Goal: Navigation & Orientation: Understand site structure

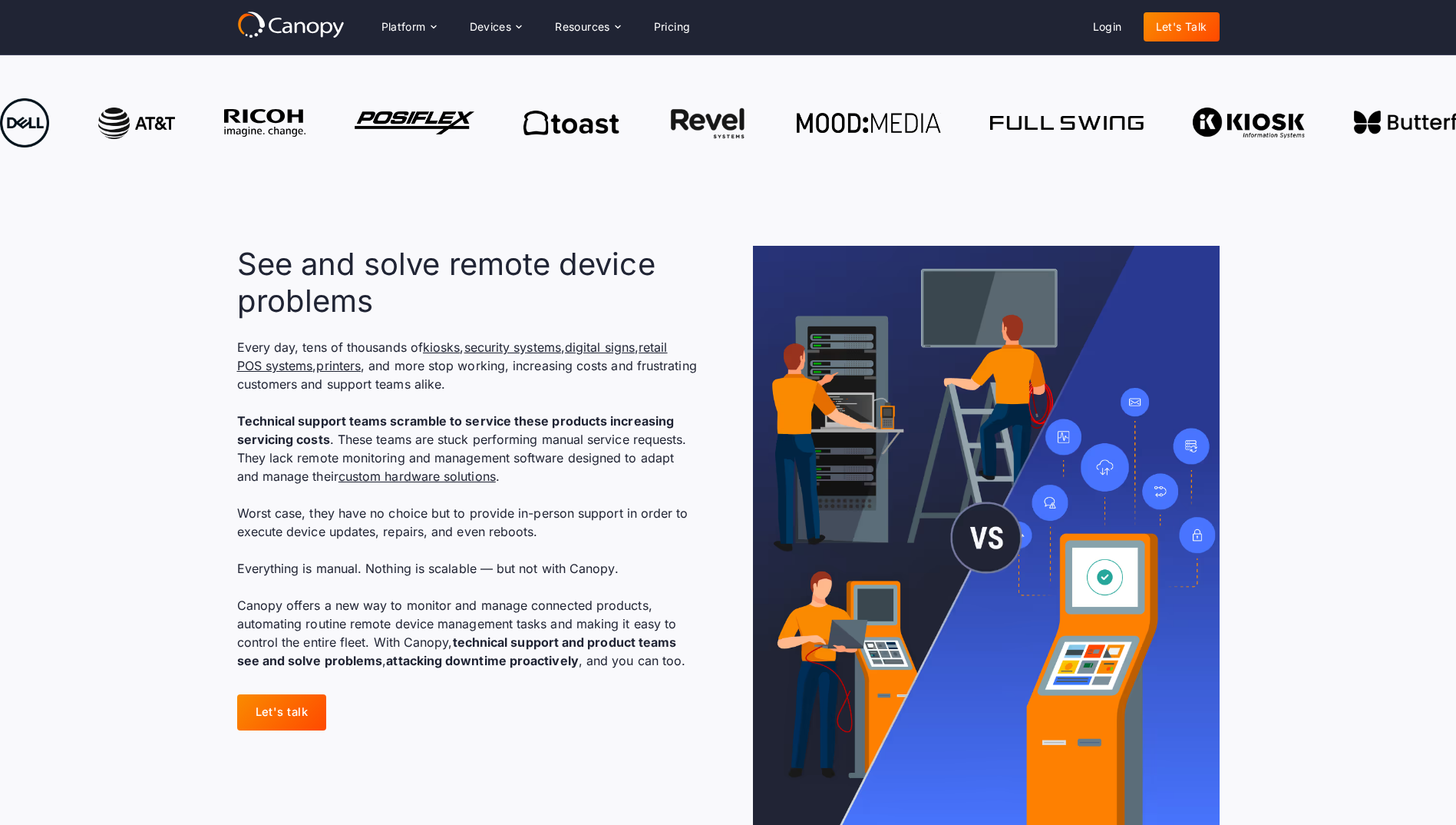
scroll to position [922, 0]
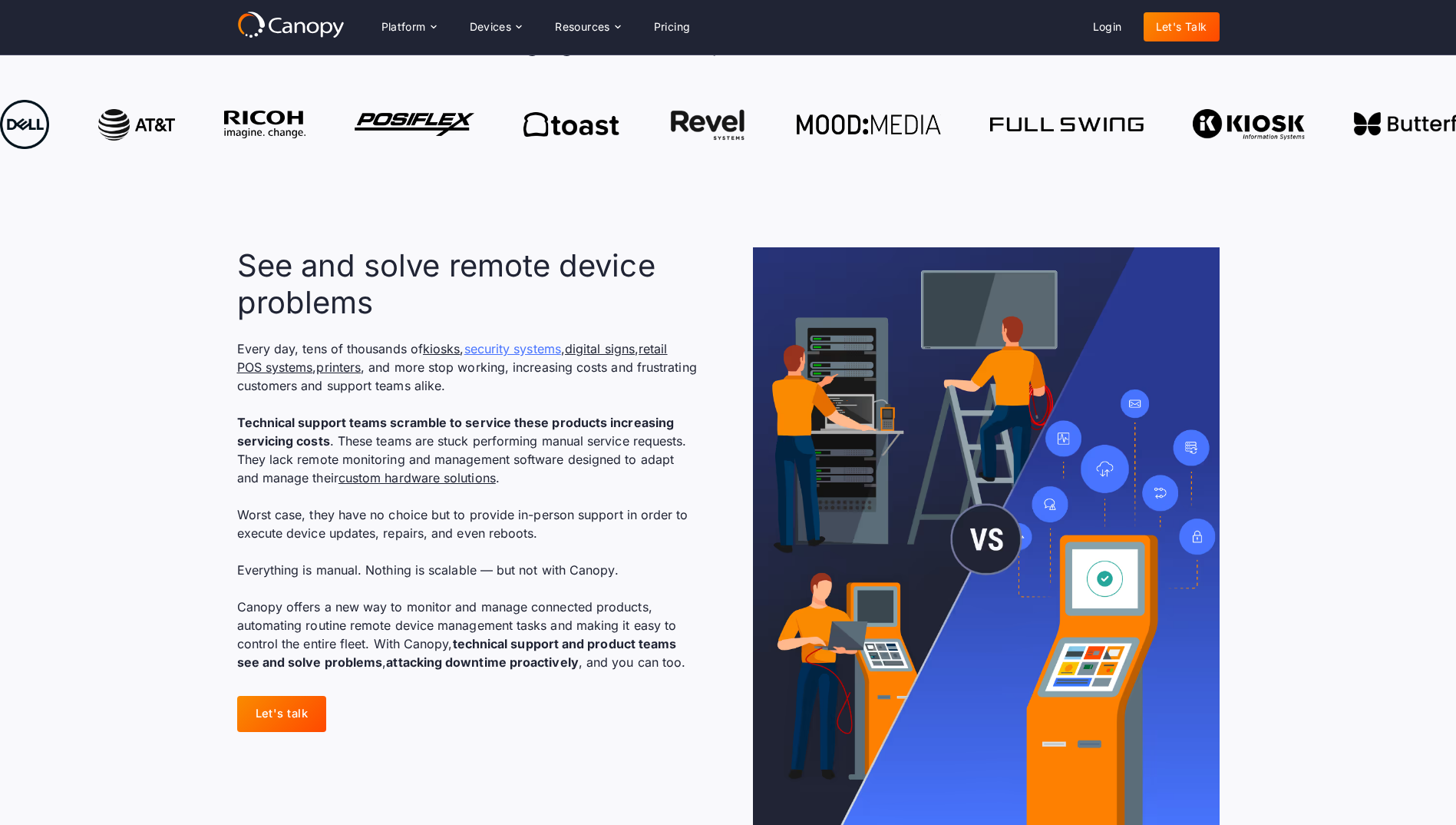
click at [519, 350] on link "security systems" at bounding box center [512, 348] width 97 height 15
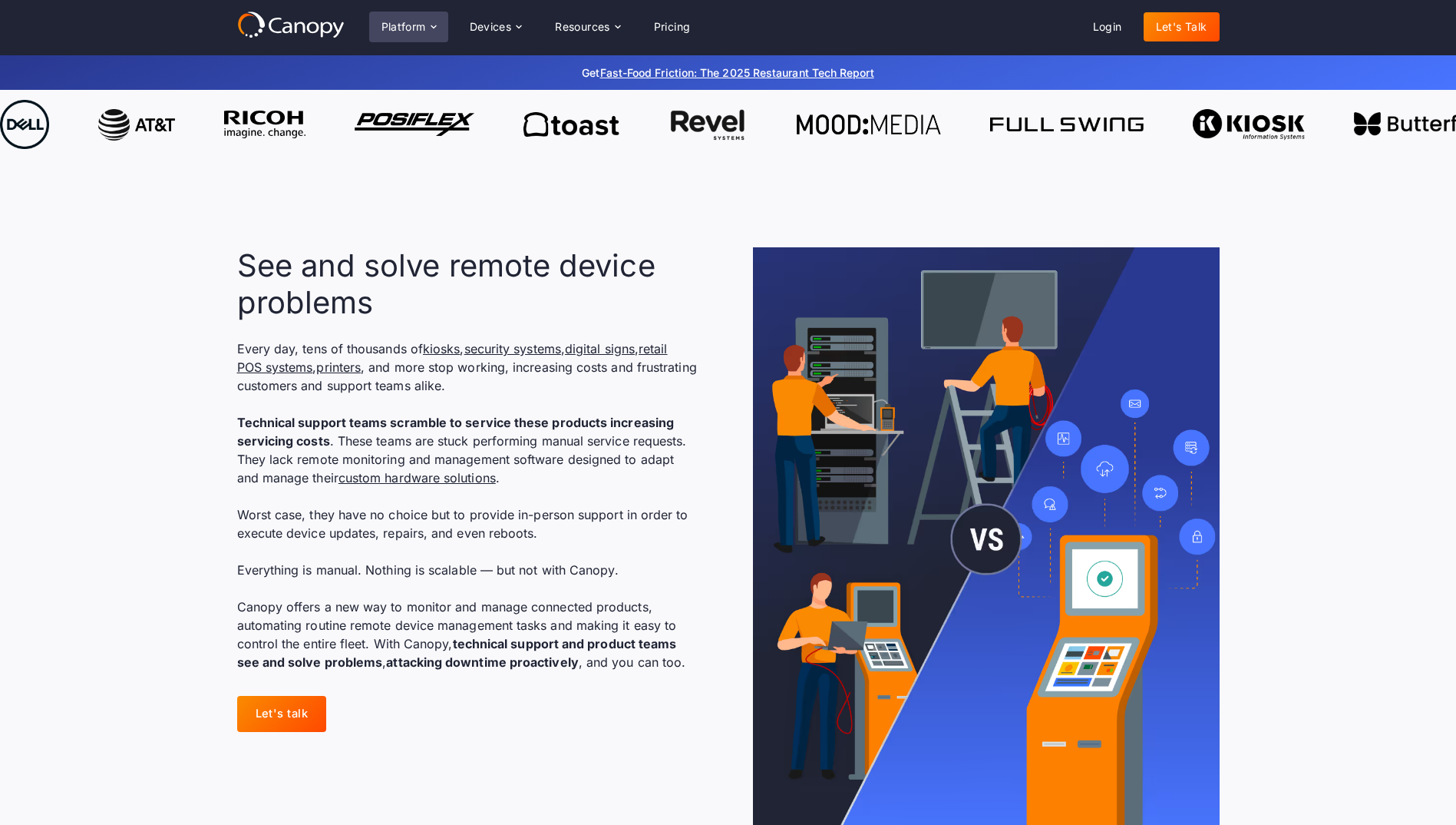
click at [406, 22] on div "Platform" at bounding box center [404, 26] width 45 height 10
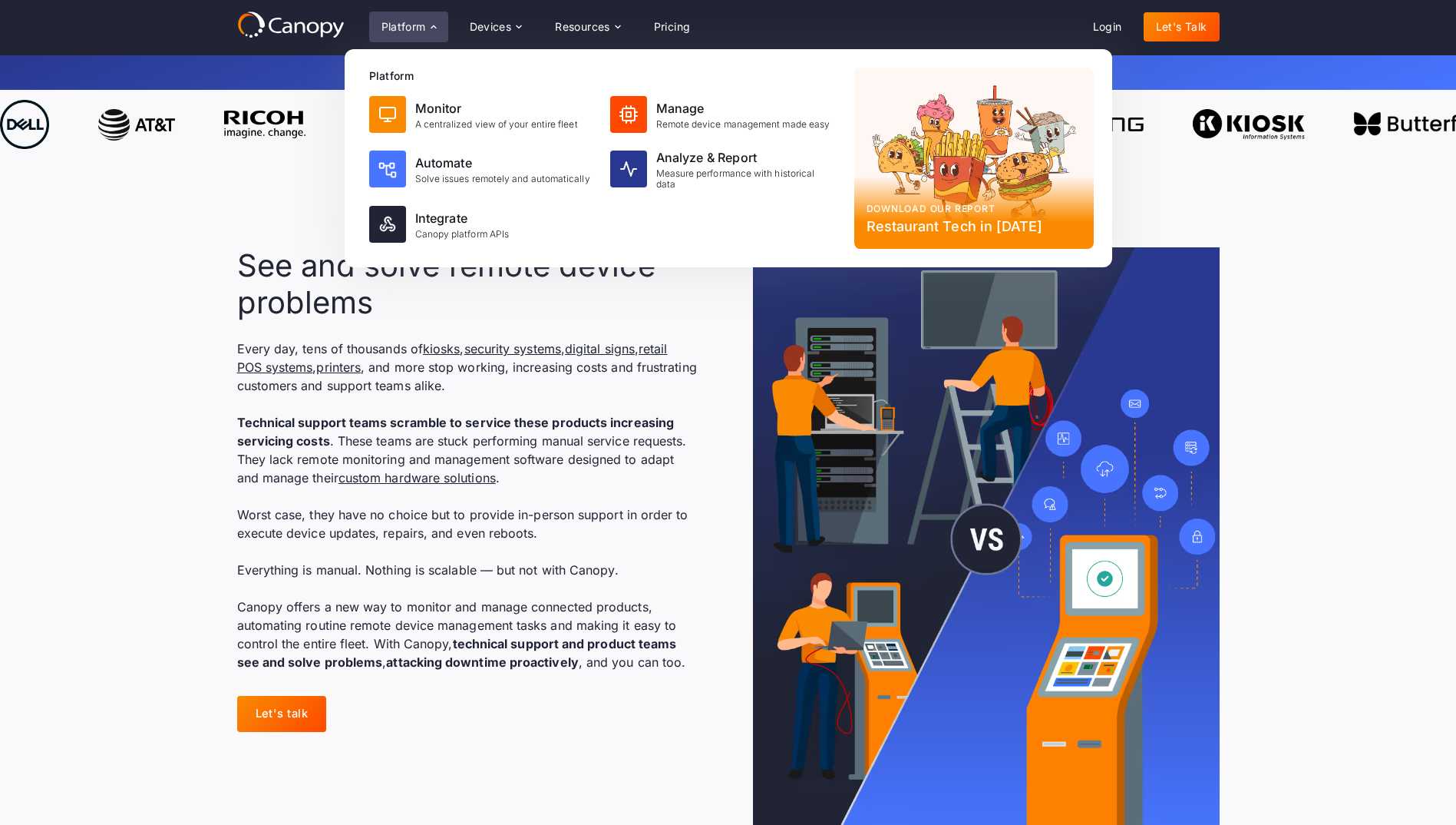
click at [406, 22] on div "Platform" at bounding box center [404, 26] width 45 height 10
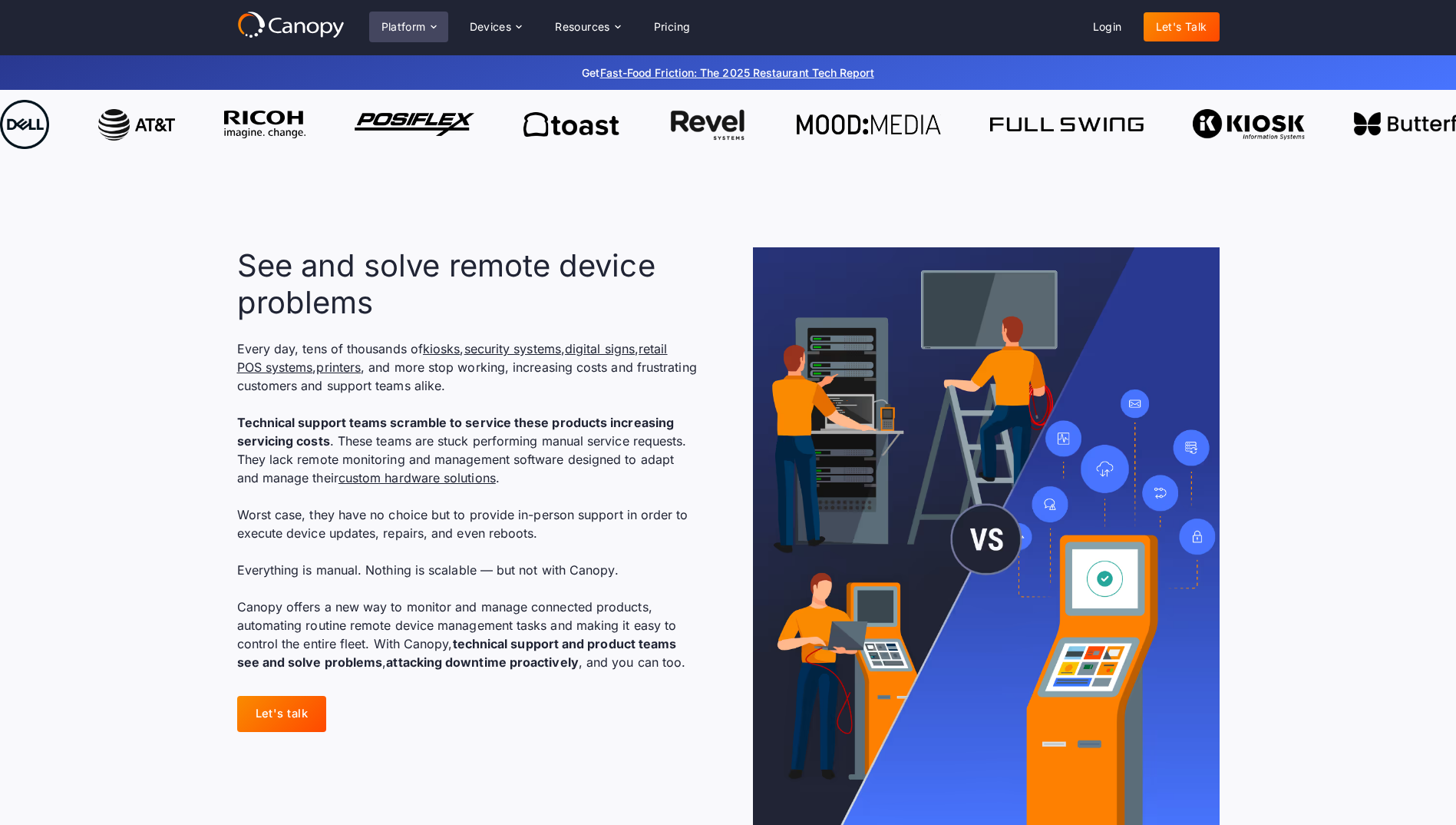
click at [406, 22] on div "Platform" at bounding box center [404, 26] width 45 height 10
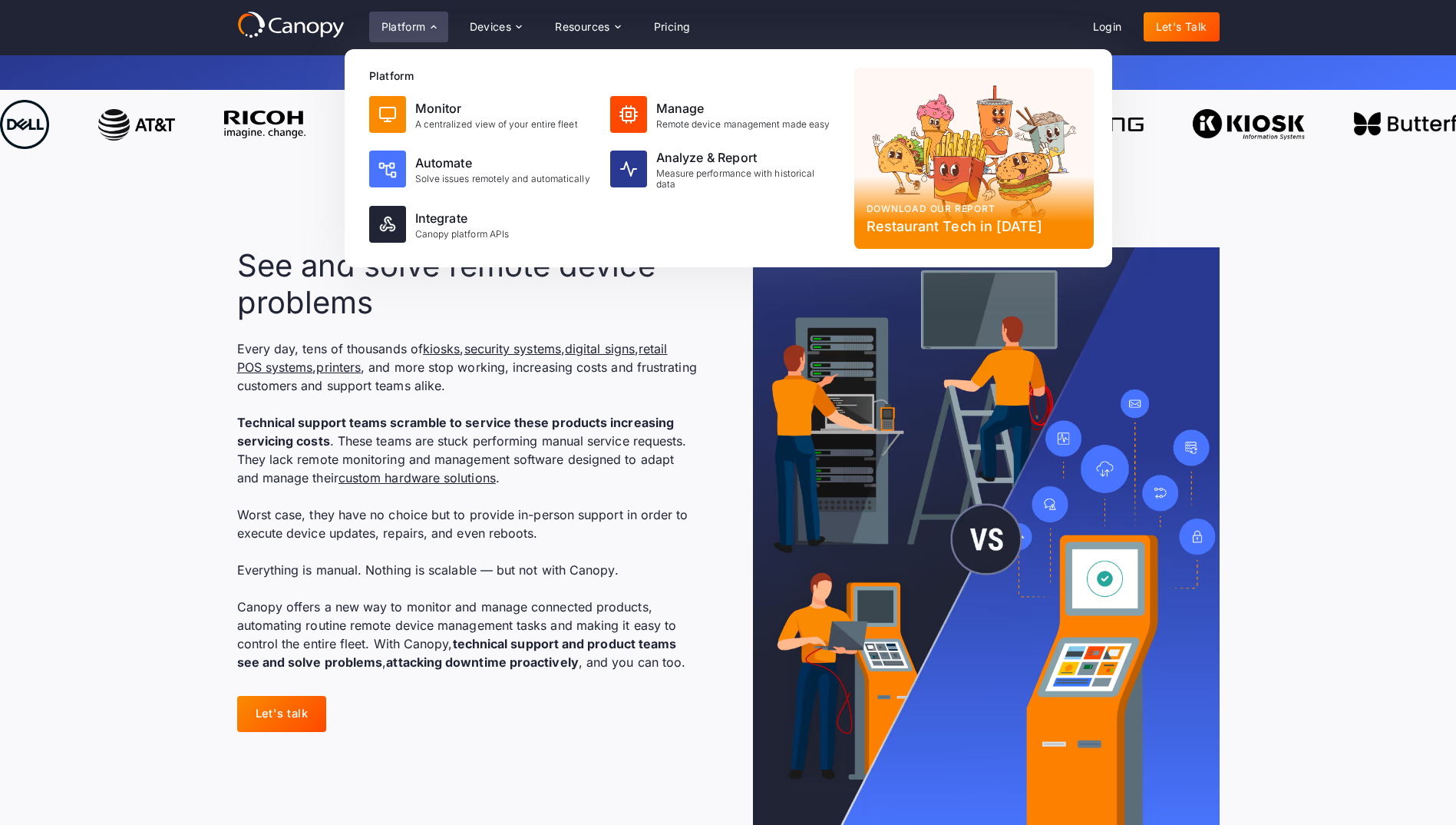
click at [406, 22] on div "Platform" at bounding box center [404, 26] width 45 height 10
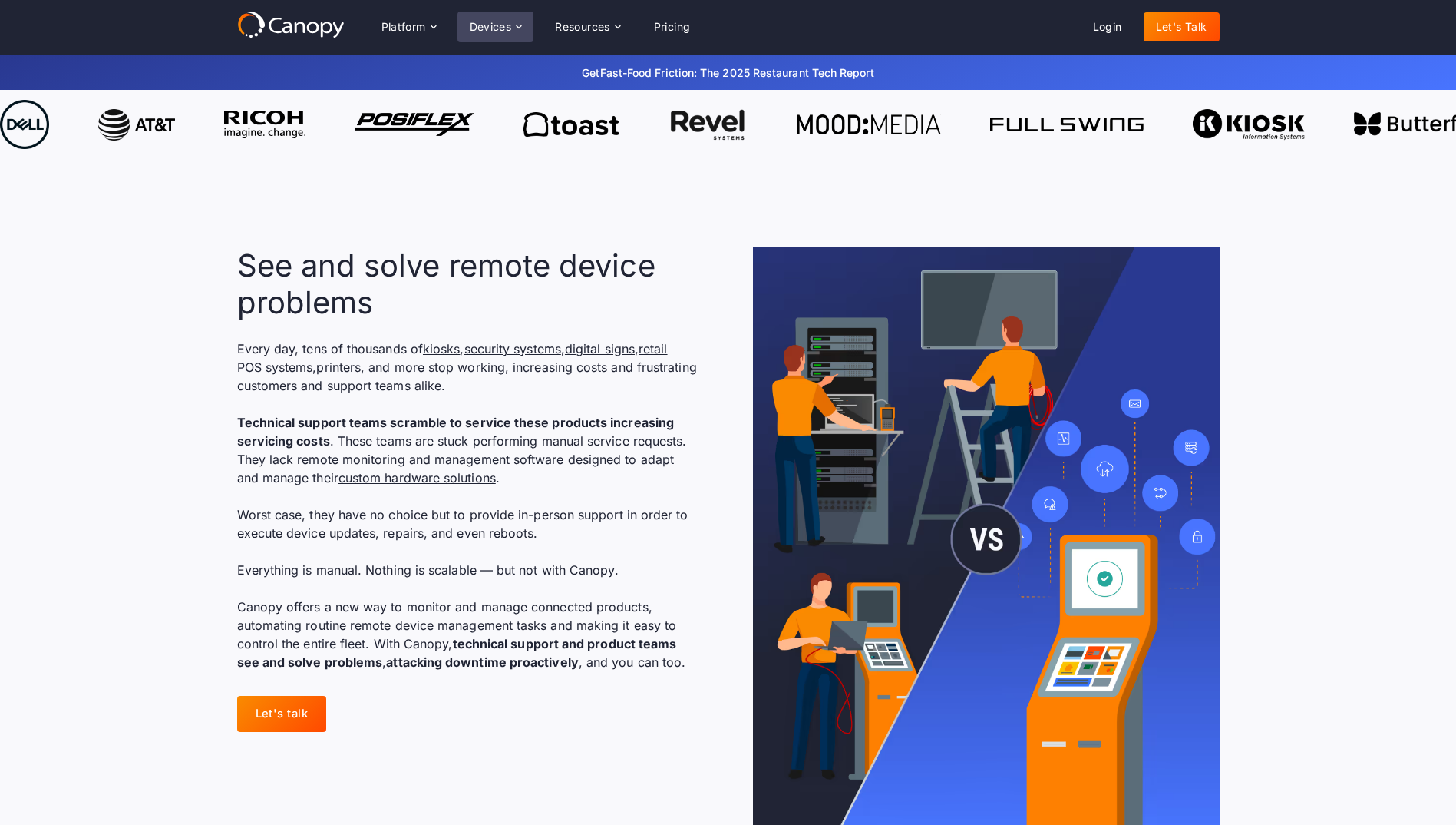
click at [491, 23] on div "Devices" at bounding box center [490, 26] width 42 height 10
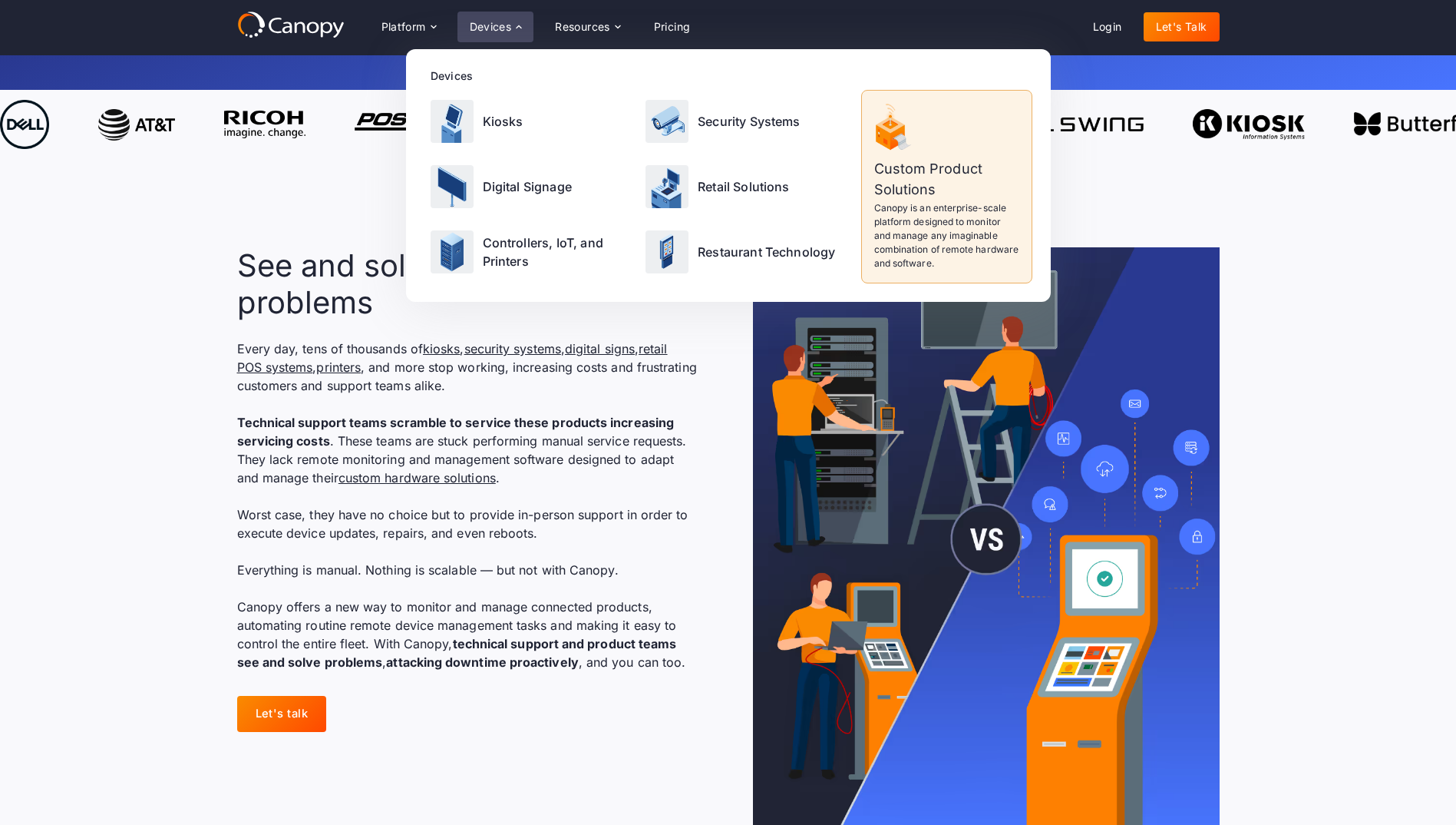
click at [491, 23] on div "Devices" at bounding box center [490, 26] width 42 height 10
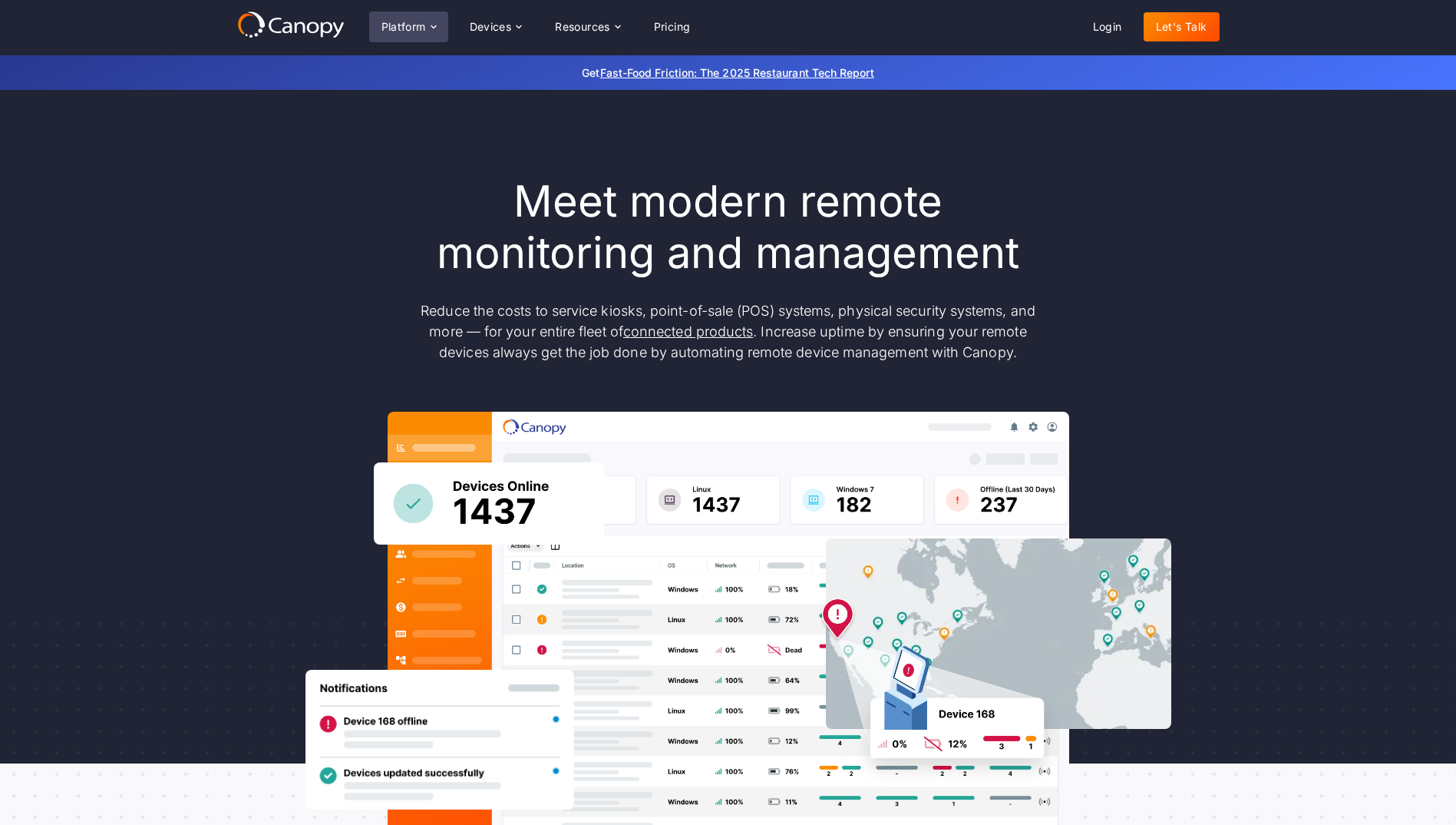
click at [407, 28] on div "Platform" at bounding box center [404, 26] width 45 height 10
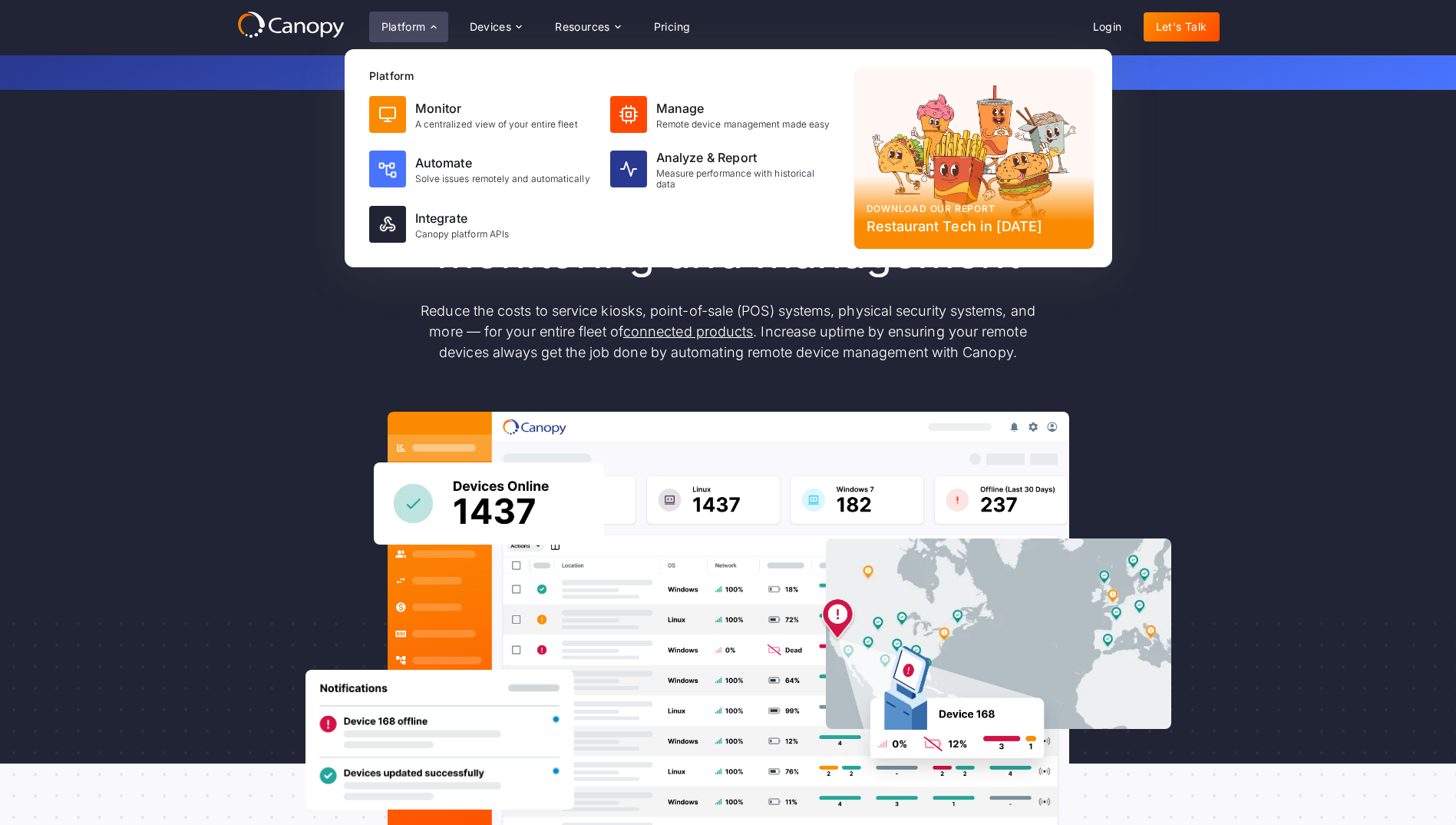
click at [407, 28] on div "Platform" at bounding box center [404, 26] width 45 height 10
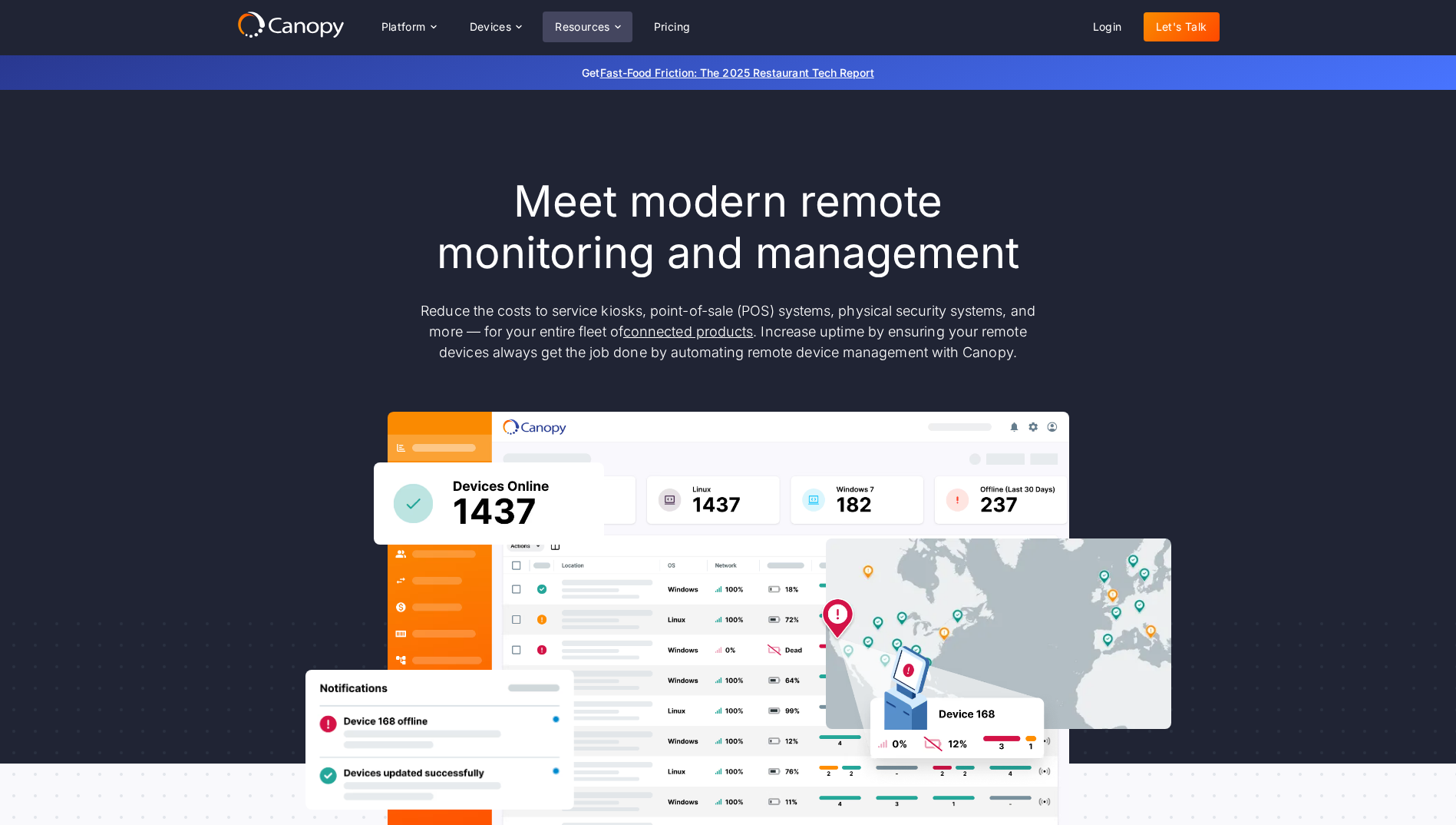
click at [571, 31] on div "Resources" at bounding box center [582, 26] width 55 height 10
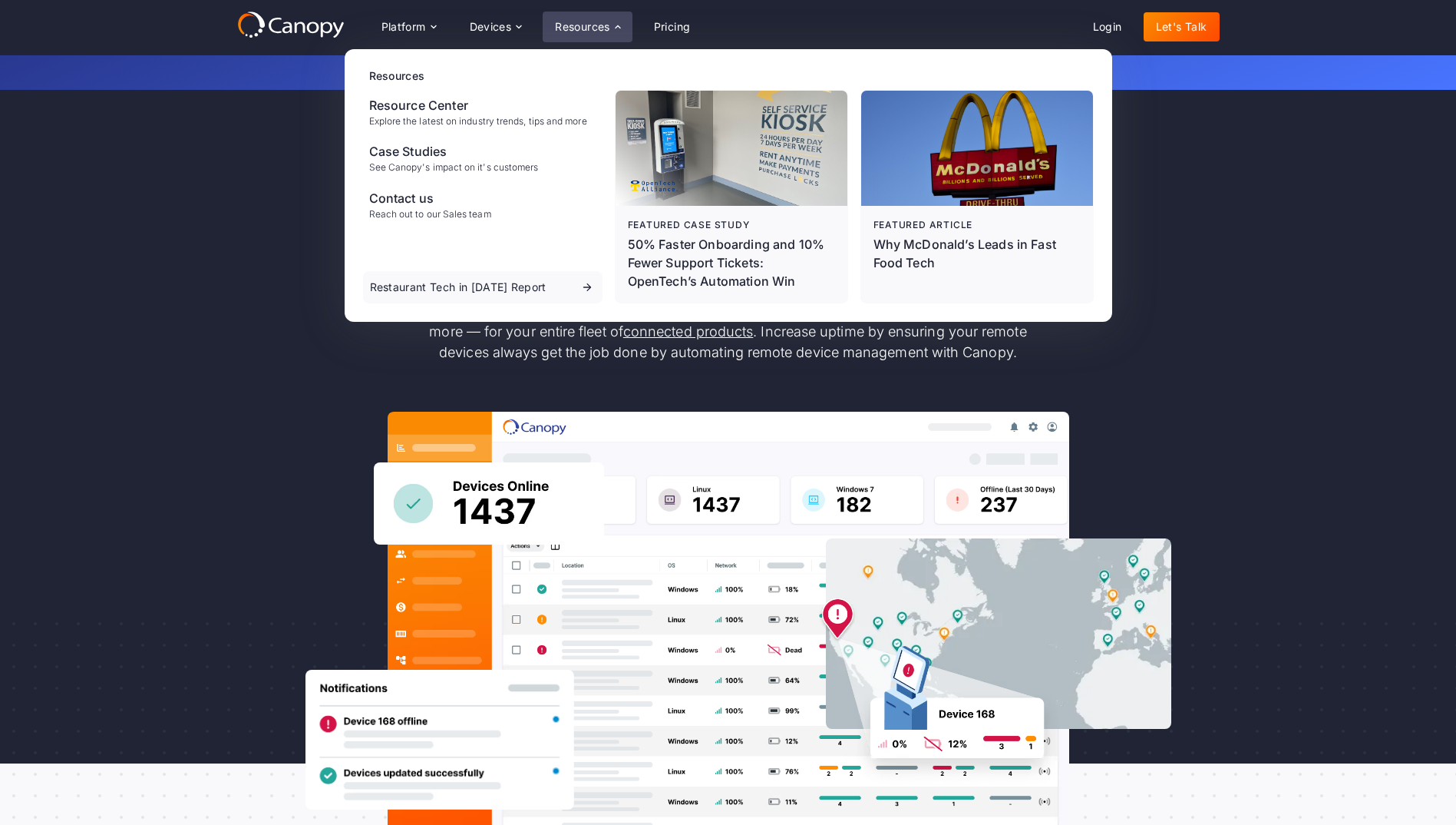
click at [571, 31] on div "Resources" at bounding box center [582, 26] width 55 height 10
